Goal: Contribute content

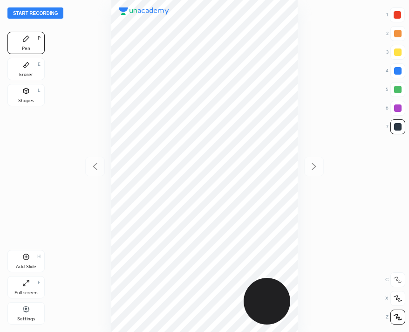
scroll to position [332, 260]
click at [49, 11] on button "Start recording" at bounding box center [35, 12] width 56 height 11
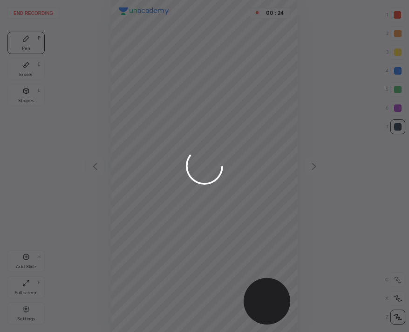
click at [166, 57] on div at bounding box center [204, 166] width 409 height 332
drag, startPoint x: 135, startPoint y: 62, endPoint x: 147, endPoint y: 133, distance: 71.8
click at [145, 144] on div at bounding box center [204, 166] width 409 height 332
click at [150, 129] on div at bounding box center [204, 166] width 409 height 332
click at [149, 127] on div at bounding box center [204, 166] width 409 height 332
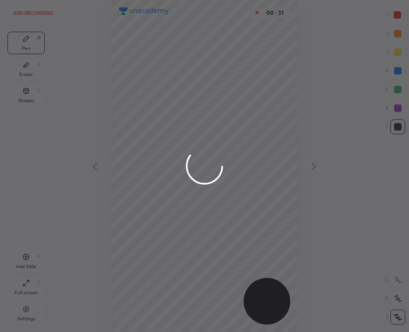
click at [148, 124] on div at bounding box center [204, 166] width 409 height 332
click at [145, 126] on div at bounding box center [204, 166] width 409 height 332
click at [142, 131] on div at bounding box center [204, 166] width 409 height 332
click at [141, 133] on div at bounding box center [204, 166] width 409 height 332
click at [143, 131] on div at bounding box center [204, 166] width 409 height 332
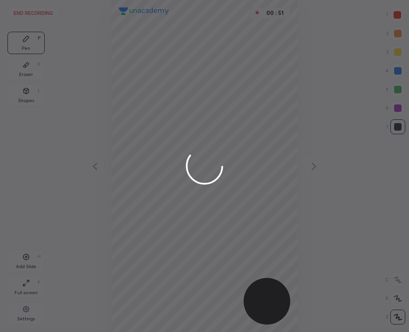
click at [159, 37] on div at bounding box center [204, 166] width 409 height 332
click at [148, 38] on div at bounding box center [204, 166] width 409 height 332
drag, startPoint x: 142, startPoint y: 43, endPoint x: 141, endPoint y: 36, distance: 7.1
click at [140, 39] on div at bounding box center [204, 166] width 409 height 332
drag, startPoint x: 135, startPoint y: 38, endPoint x: 137, endPoint y: 33, distance: 5.8
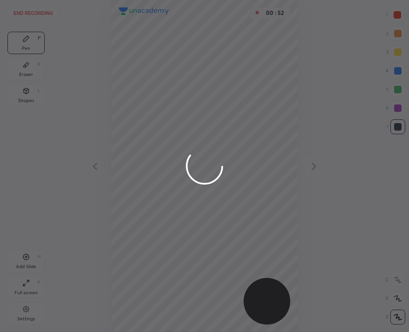
click at [137, 34] on div at bounding box center [204, 166] width 409 height 332
click at [136, 31] on div at bounding box center [204, 166] width 409 height 332
click at [132, 33] on div at bounding box center [204, 166] width 409 height 332
click at [134, 33] on div at bounding box center [204, 166] width 409 height 332
click at [138, 31] on div at bounding box center [204, 166] width 409 height 332
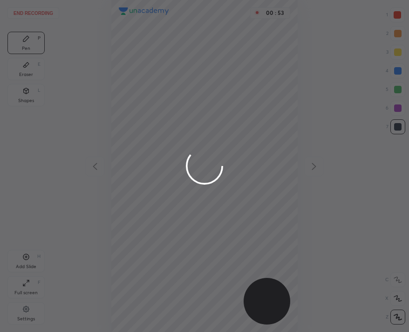
click at [135, 32] on div at bounding box center [204, 166] width 409 height 332
click at [134, 40] on div at bounding box center [204, 166] width 409 height 332
click at [134, 42] on div at bounding box center [204, 166] width 409 height 332
click at [125, 44] on div at bounding box center [204, 166] width 409 height 332
